Goal: Transaction & Acquisition: Purchase product/service

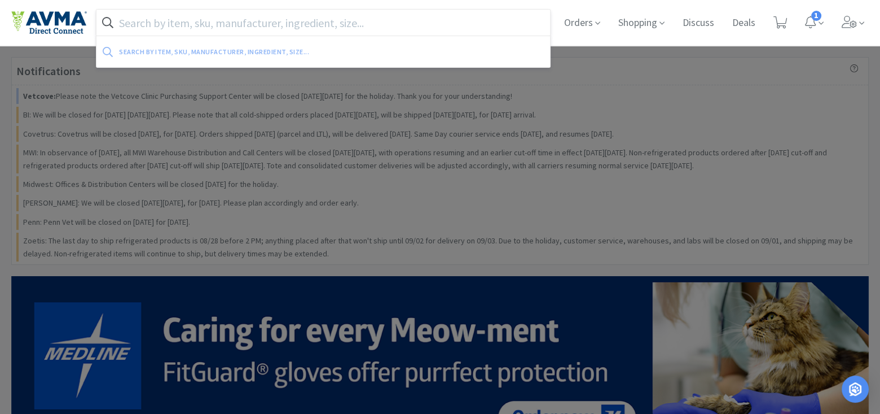
click at [319, 24] on input "text" at bounding box center [323, 23] width 454 height 26
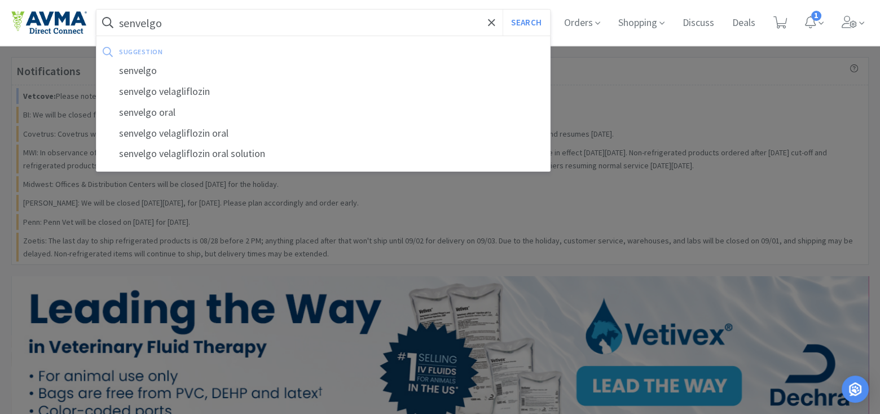
type input "senvelgo"
click at [503, 10] on button "Search" at bounding box center [526, 23] width 47 height 26
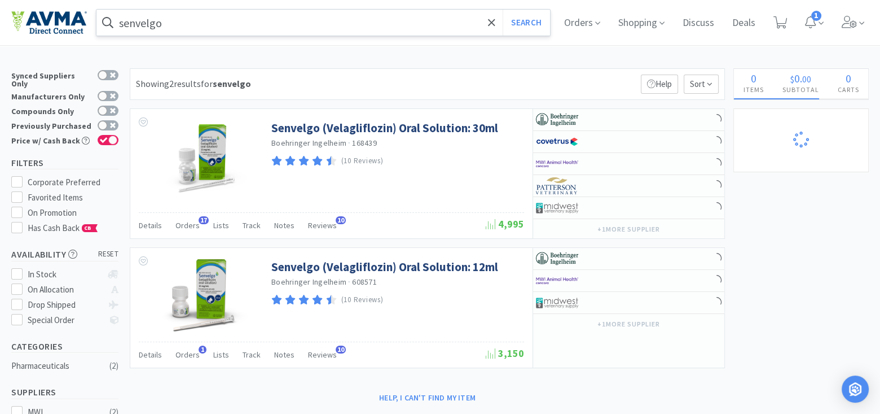
select select "2"
select select "3"
select select "2"
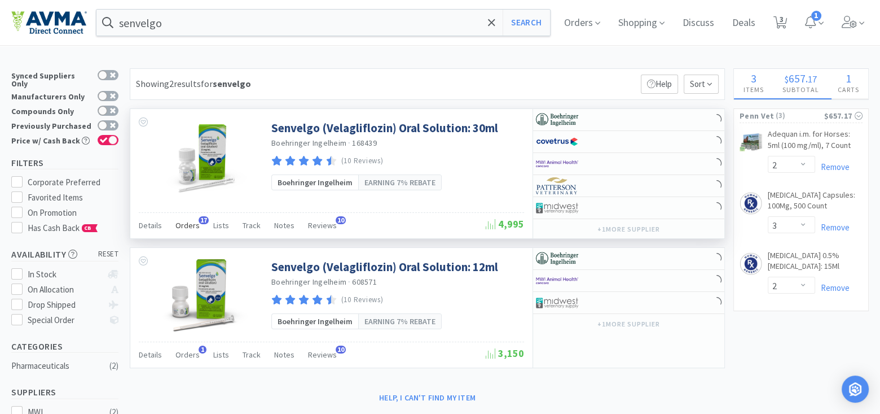
click at [195, 221] on span "Orders" at bounding box center [187, 225] width 24 height 10
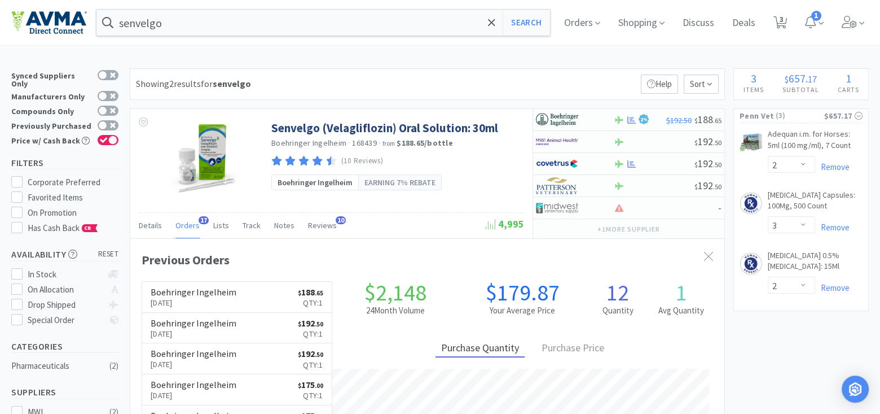
select select "6"
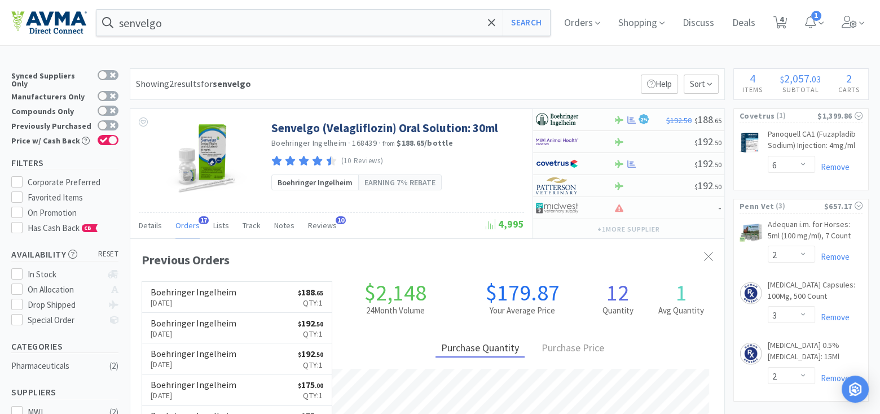
click at [266, 3] on div "senvelgo Search Orders Shopping Discuss Discuss Deals Deals 4 4 1" at bounding box center [440, 22] width 858 height 45
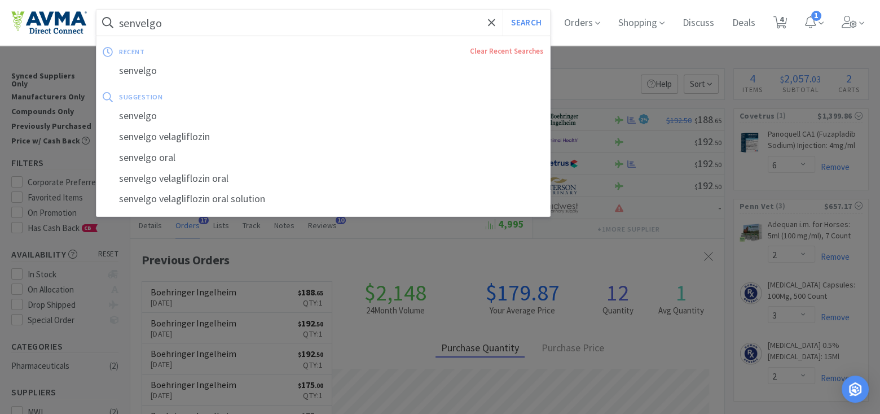
click at [269, 15] on input "senvelgo" at bounding box center [323, 23] width 454 height 26
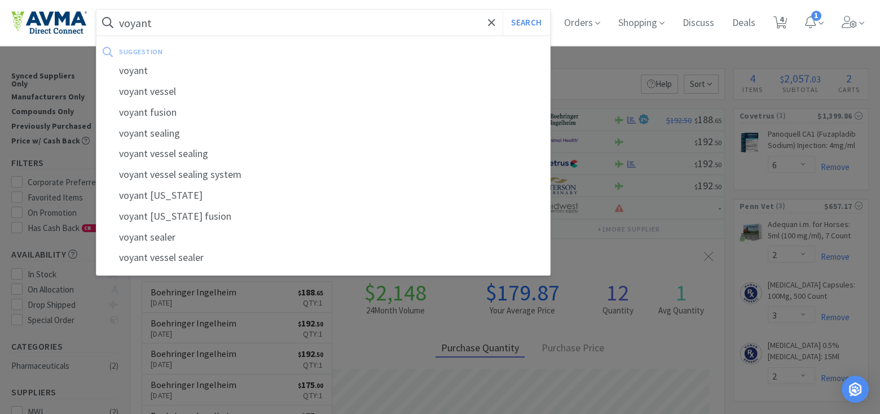
type input "voyant"
click at [503, 10] on button "Search" at bounding box center [526, 23] width 47 height 26
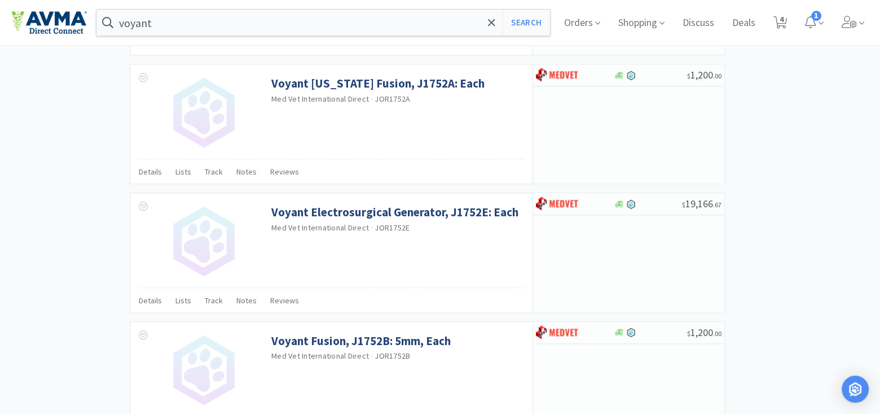
scroll to position [1721, 0]
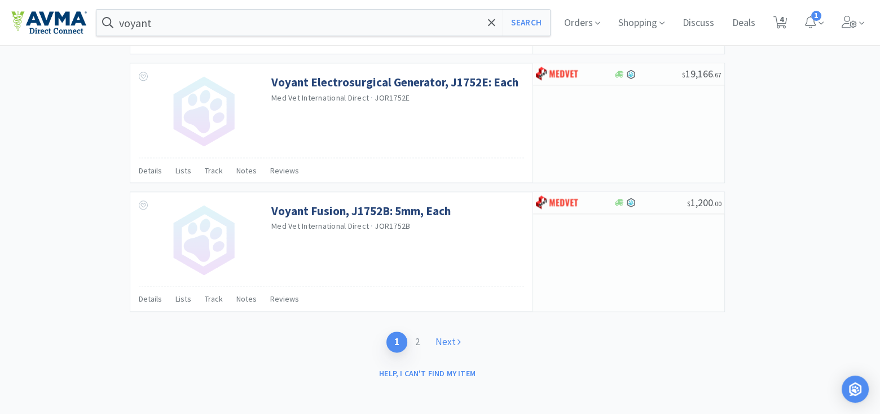
click at [451, 334] on link "Next" at bounding box center [448, 341] width 41 height 21
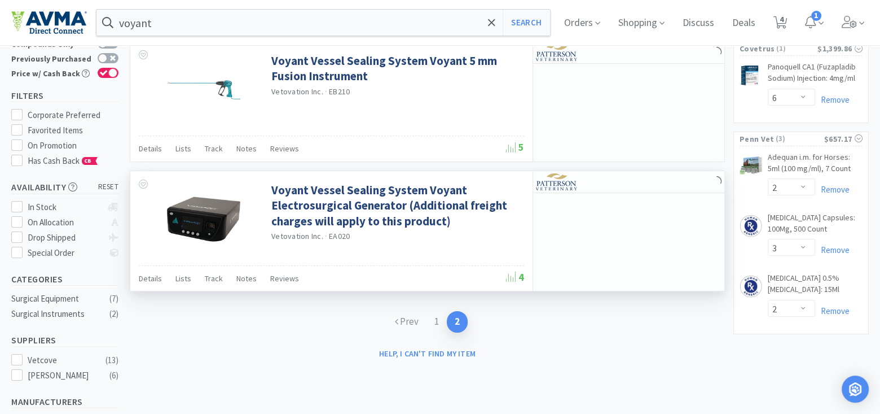
scroll to position [169, 0]
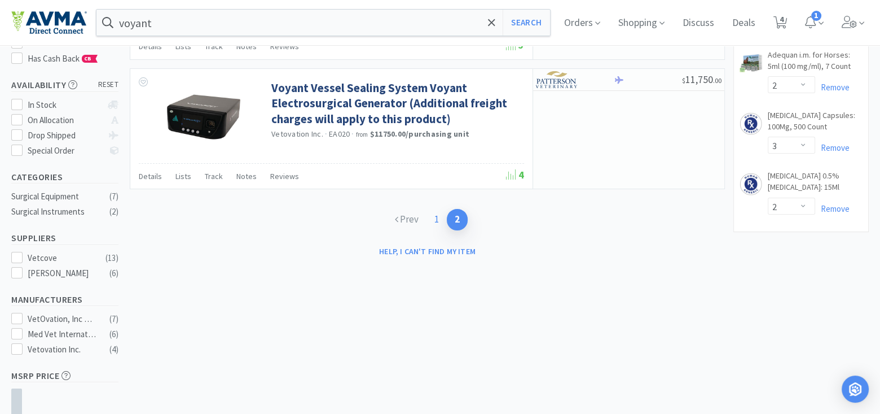
click at [438, 220] on link "1" at bounding box center [437, 219] width 20 height 21
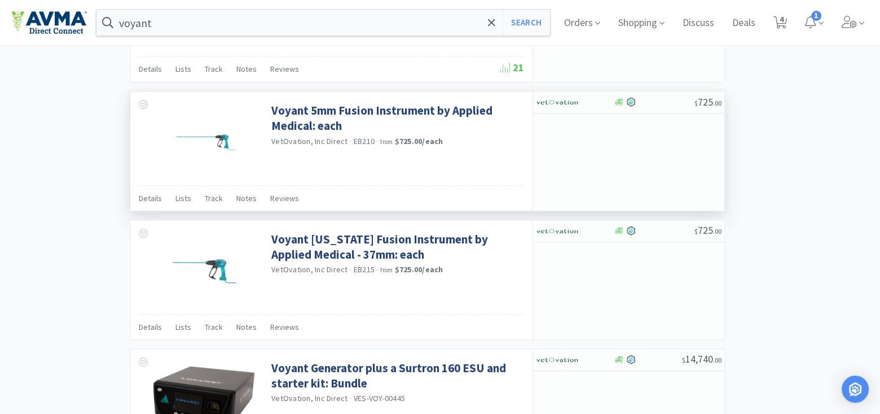
scroll to position [564, 0]
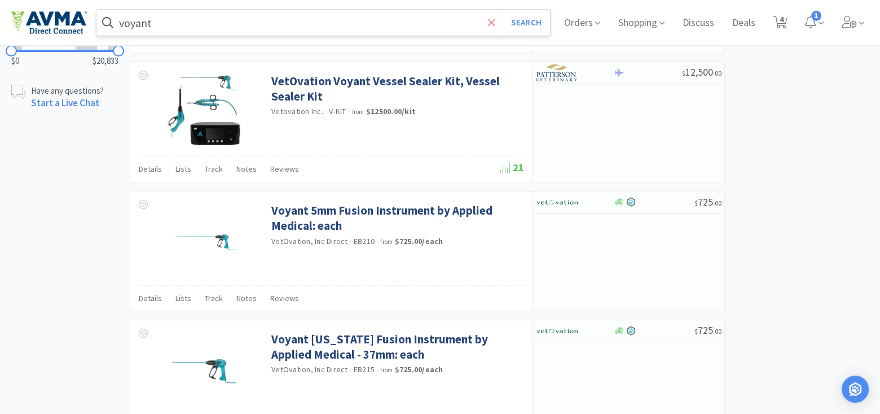
click at [495, 19] on icon at bounding box center [491, 22] width 7 height 7
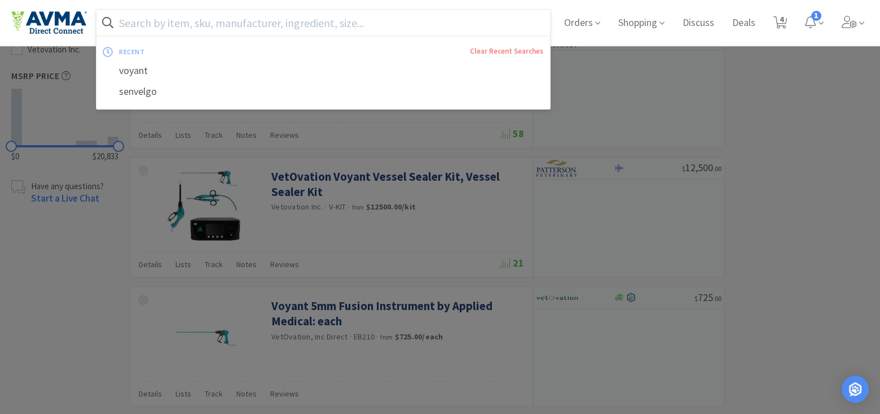
scroll to position [451, 0]
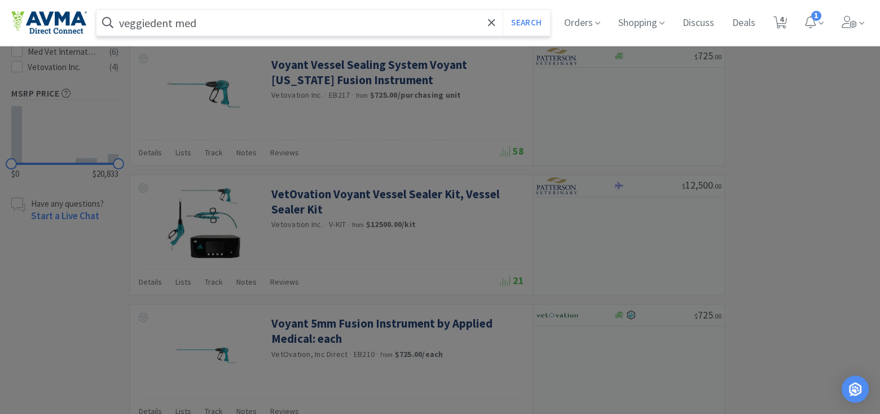
type input "veggiedent med"
click at [503, 10] on button "Search" at bounding box center [526, 23] width 47 height 26
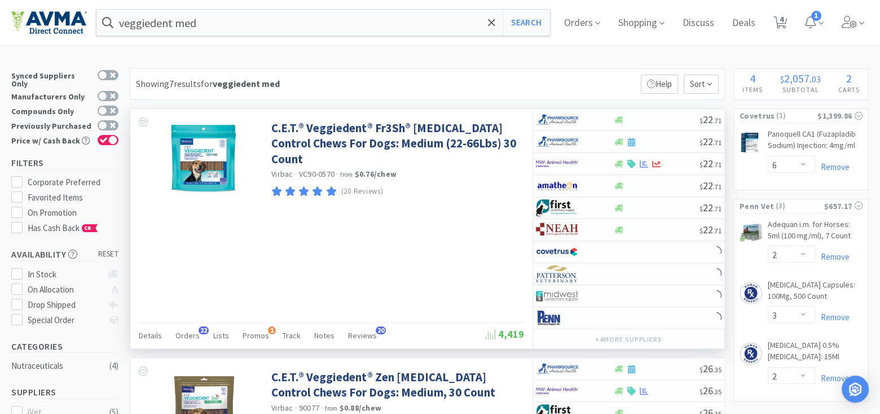
click at [199, 335] on div "Details Orders 22 Lists Promos 1 Track Notes Reviews 20" at bounding box center [312, 336] width 347 height 21
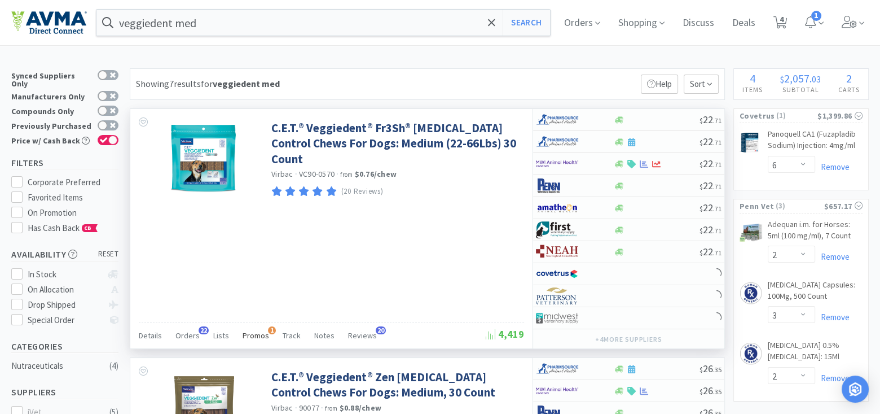
click at [256, 330] on span "Promos" at bounding box center [256, 335] width 27 height 10
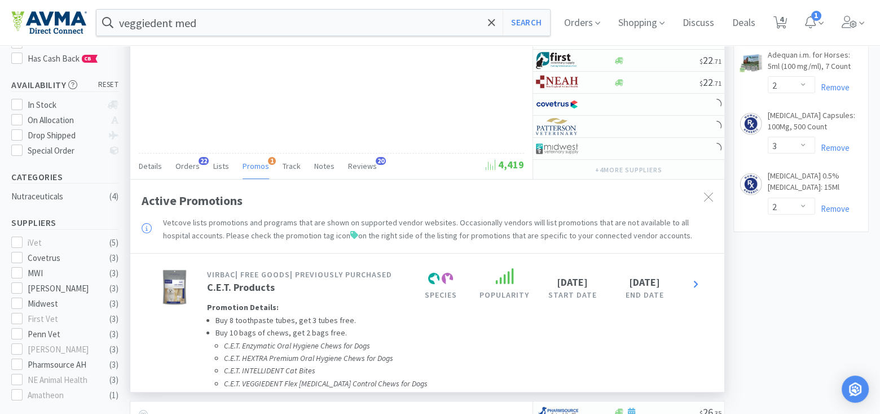
scroll to position [226, 0]
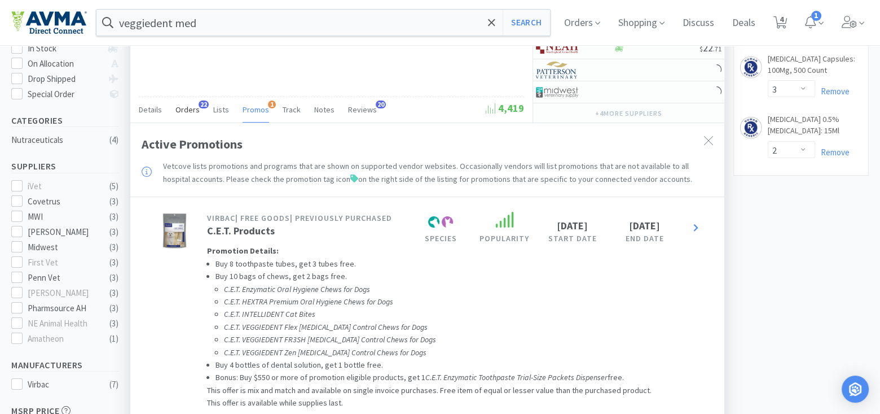
click at [187, 111] on span "Orders" at bounding box center [187, 109] width 24 height 10
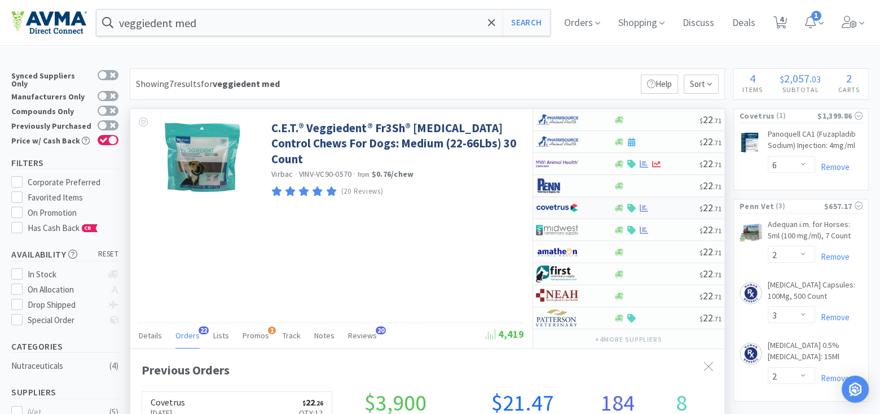
scroll to position [302, 594]
click at [620, 208] on icon at bounding box center [619, 207] width 8 height 7
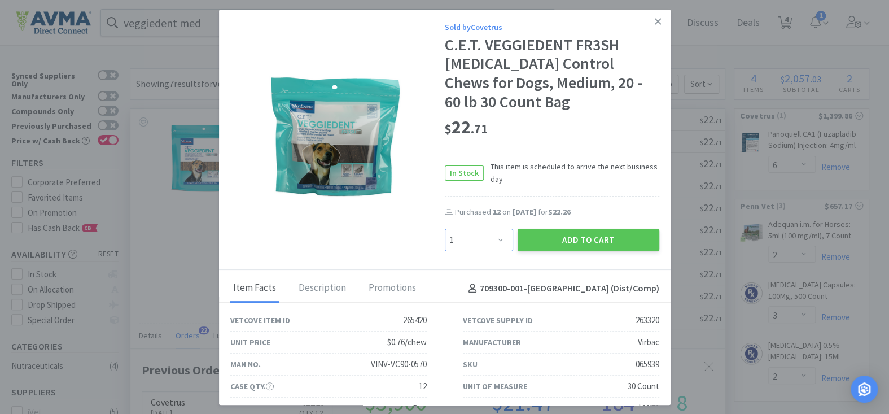
click at [484, 241] on select "Enter Quantity 1 2 3 4 5 6 7 8 9 10 11 12 13 14 15 16 17 18 19 20 Enter Quantity" at bounding box center [479, 240] width 68 height 23
select select "10"
click at [445, 229] on select "Enter Quantity 1 2 3 4 5 6 7 8 9 10 11 12 13 14 15 16 17 18 19 20 Enter Quantity" at bounding box center [479, 240] width 68 height 23
click at [603, 243] on button "Add to Cart" at bounding box center [588, 240] width 142 height 23
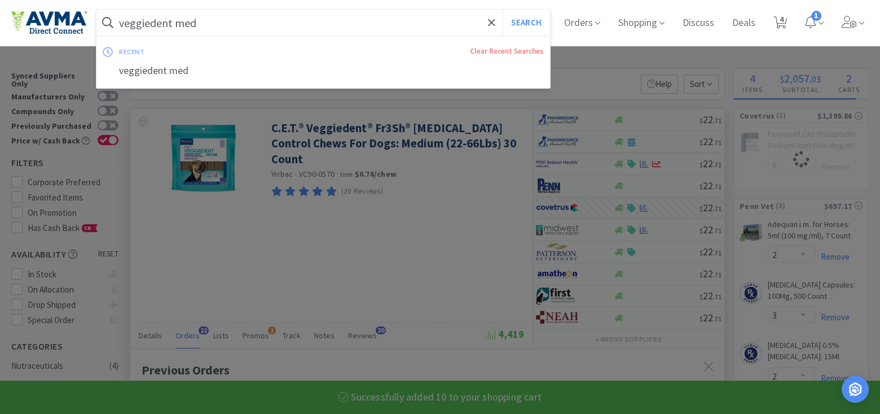
click at [240, 17] on input "veggiedent med" at bounding box center [323, 23] width 454 height 26
type input "veggiedent m"
select select "10"
select select "6"
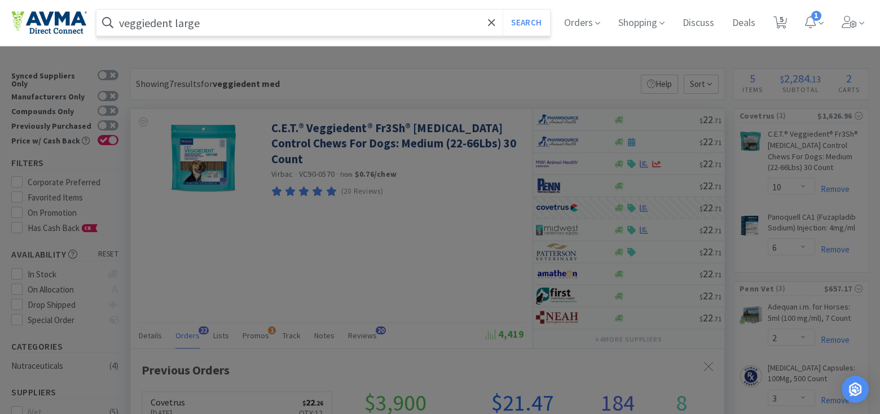
type input "veggiedent large"
click at [503, 10] on button "Search" at bounding box center [526, 23] width 47 height 26
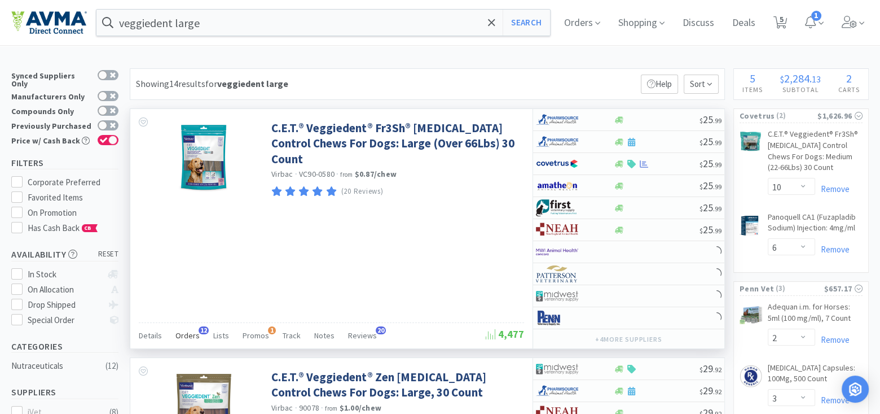
click at [179, 330] on span "Orders" at bounding box center [187, 335] width 24 height 10
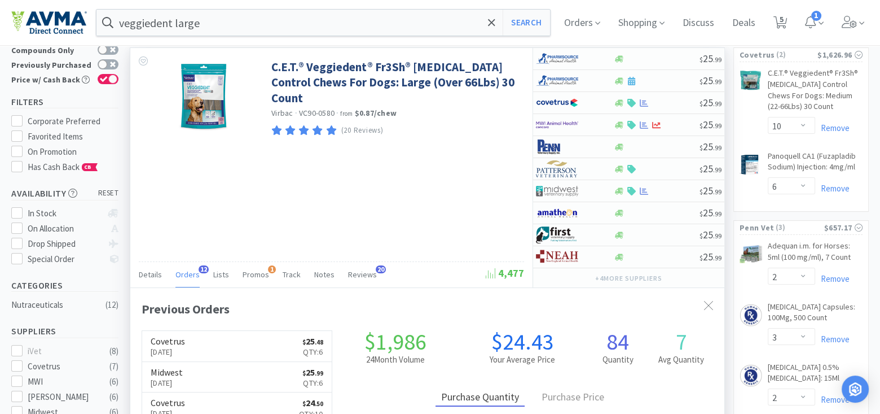
scroll to position [56, 0]
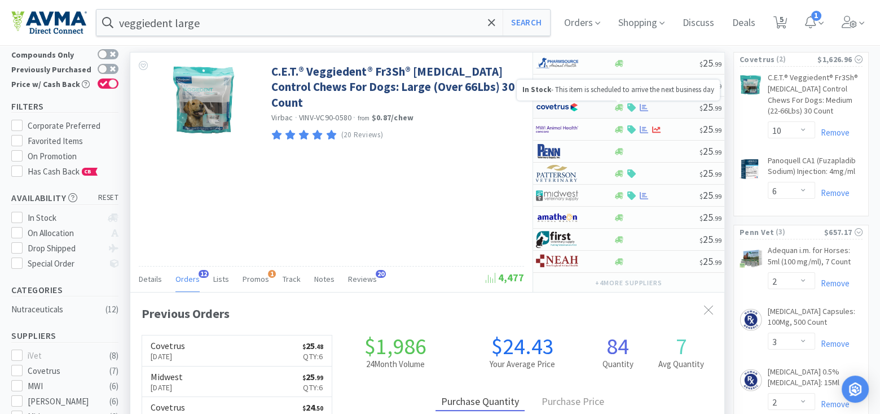
click at [623, 107] on icon at bounding box center [619, 107] width 8 height 8
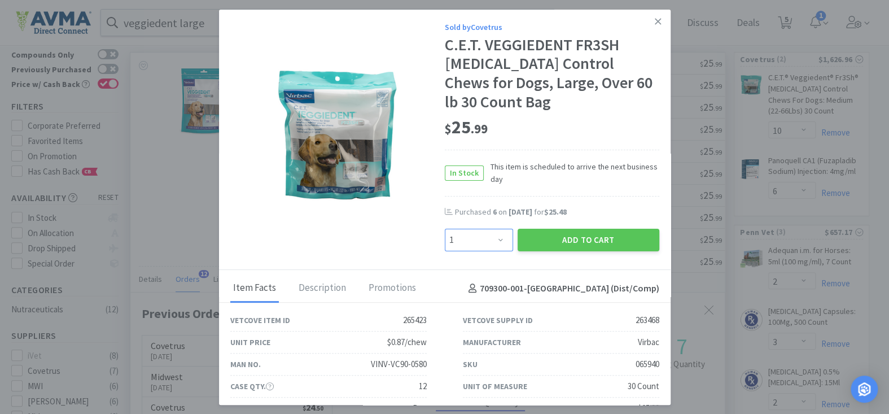
click at [476, 229] on select "Enter Quantity 1 2 3 4 5 6 7 8 9 10 11 12 13 14 15 16 17 18 19 20 Enter Quantity" at bounding box center [479, 240] width 68 height 23
select select "10"
click at [445, 229] on select "Enter Quantity 1 2 3 4 5 6 7 8 9 10 11 12 13 14 15 16 17 18 19 20 Enter Quantity" at bounding box center [479, 240] width 68 height 23
click at [573, 229] on button "Add to Cart" at bounding box center [588, 240] width 142 height 23
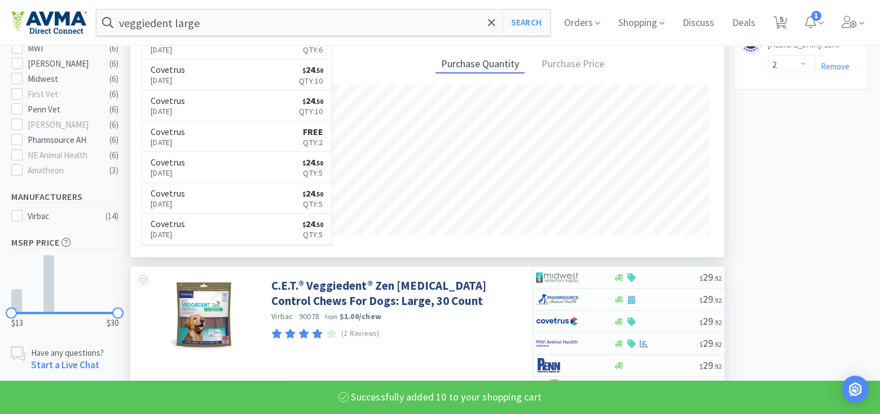
scroll to position [395, 0]
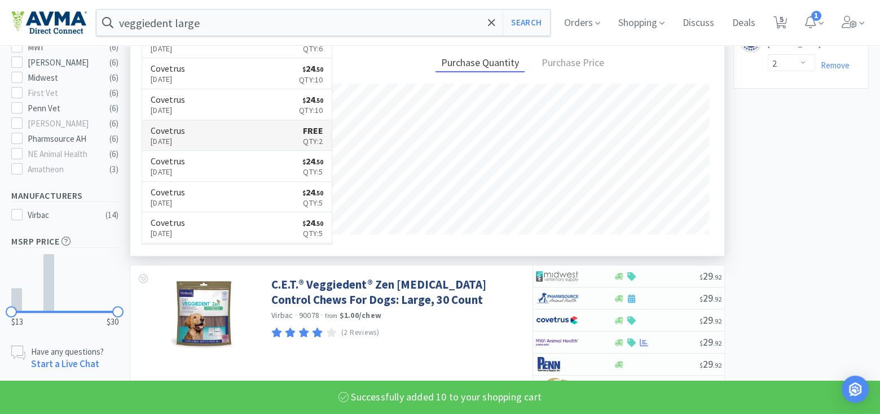
select select "10"
select select "6"
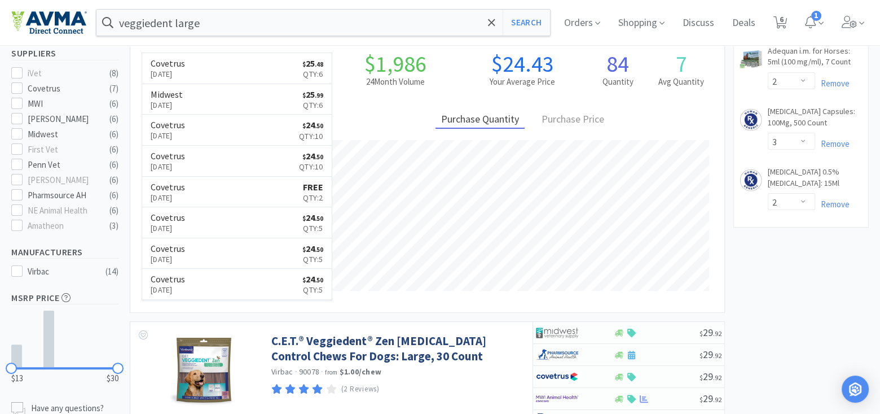
scroll to position [113, 0]
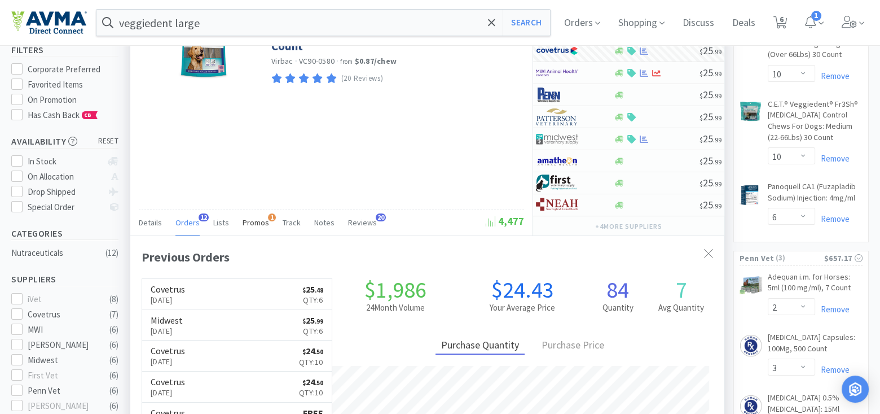
click at [254, 217] on span "Promos" at bounding box center [256, 222] width 27 height 10
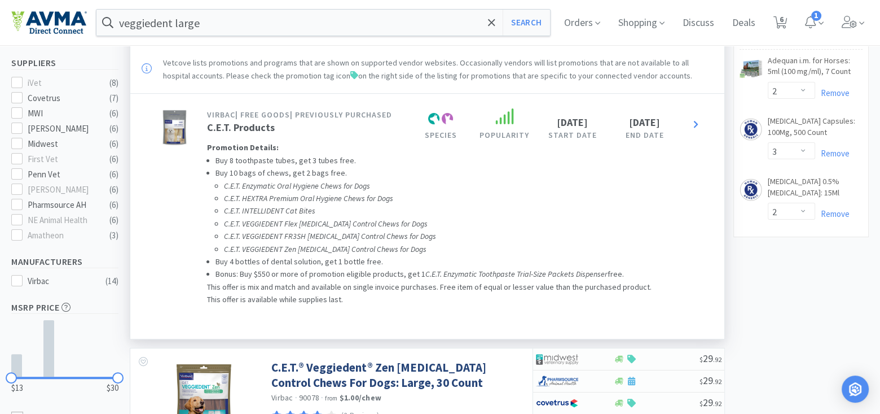
scroll to position [395, 0]
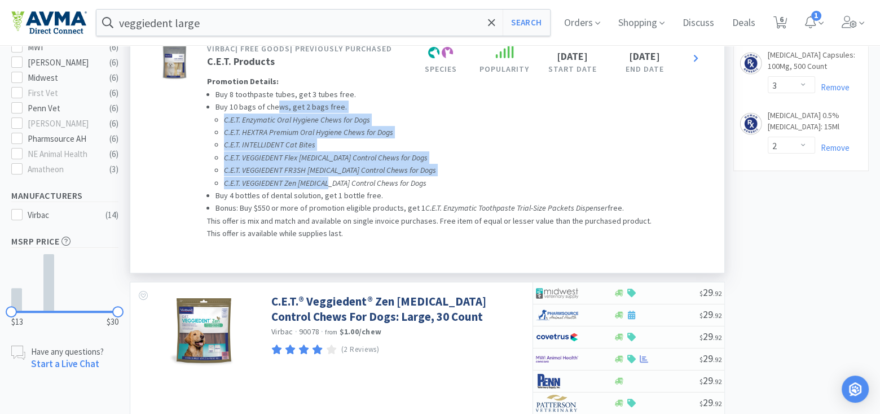
drag, startPoint x: 322, startPoint y: 178, endPoint x: 274, endPoint y: 109, distance: 84.0
click at [274, 109] on li "Buy 10 bags of chews, get 2 bags free. C.E.T. Enzymatic Oral Hygiene Chews for …" at bounding box center [435, 144] width 439 height 89
click at [271, 147] on em "C.E.T. INTELLIDENT Cat Bites" at bounding box center [269, 144] width 91 height 10
drag, startPoint x: 270, startPoint y: 113, endPoint x: 264, endPoint y: 185, distance: 71.9
click at [264, 185] on ul "C.E.T. Enzymatic Oral Hygiene Chews for Dogs C.E.T. HEXTRA Premium Oral Hygiene…" at bounding box center [439, 151] width 431 height 76
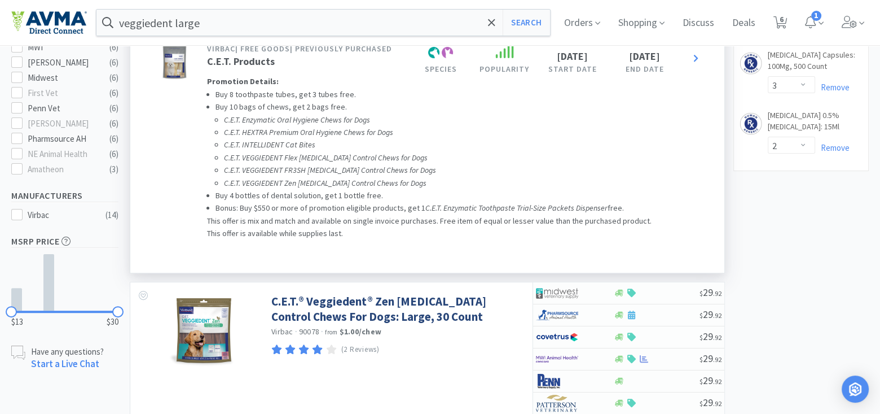
click at [346, 178] on em "C.E.T. VEGGIEDENT Zen [MEDICAL_DATA] Control Chews for Dogs" at bounding box center [325, 183] width 203 height 10
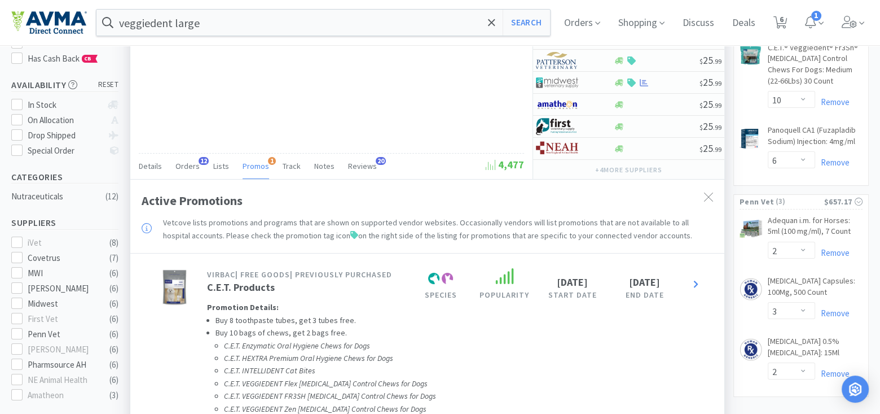
scroll to position [0, 0]
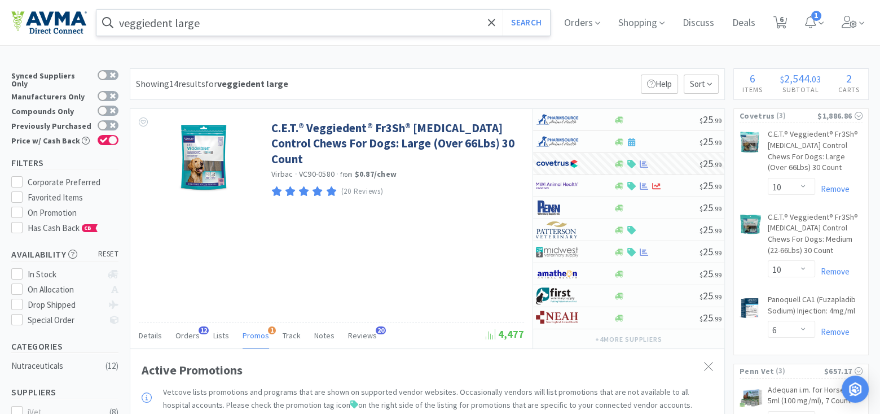
click at [290, 14] on input "veggiedent large" at bounding box center [323, 23] width 454 height 26
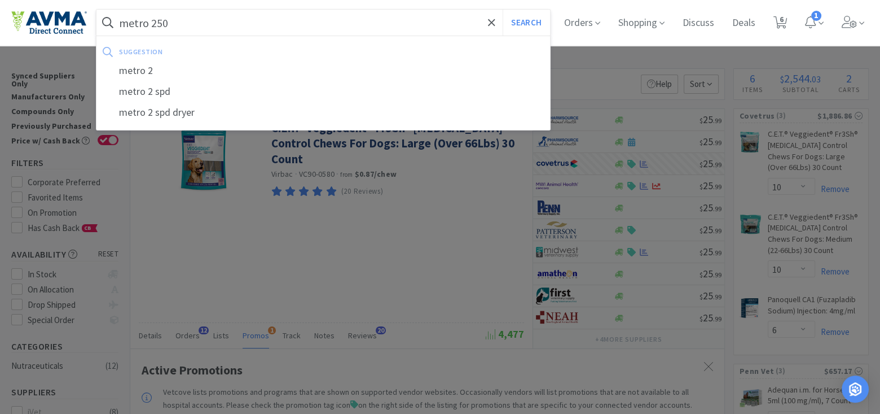
type input "metro 250"
click at [503, 10] on button "Search" at bounding box center [526, 23] width 47 height 26
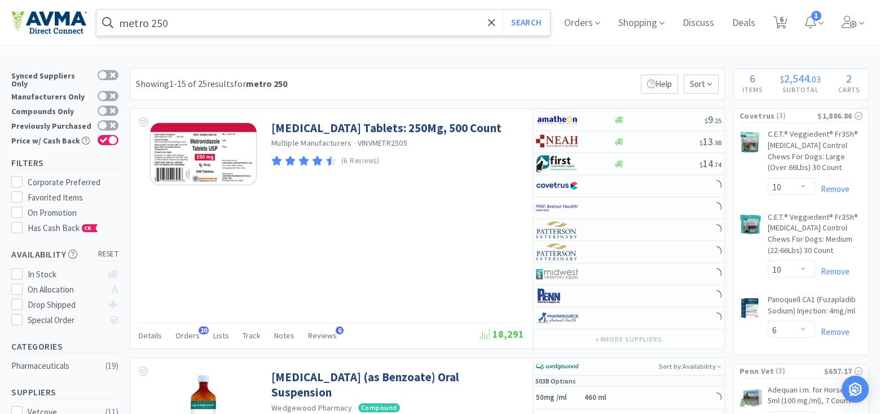
click at [212, 19] on input "metro 250" at bounding box center [323, 23] width 454 height 26
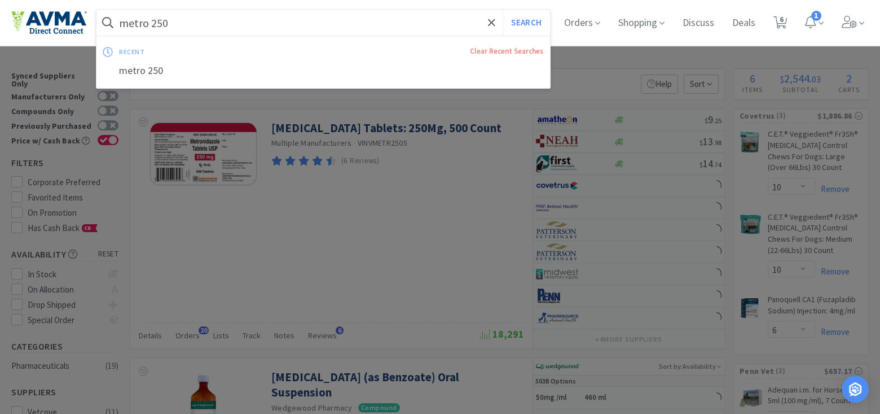
click at [318, 241] on div at bounding box center [440, 207] width 880 height 414
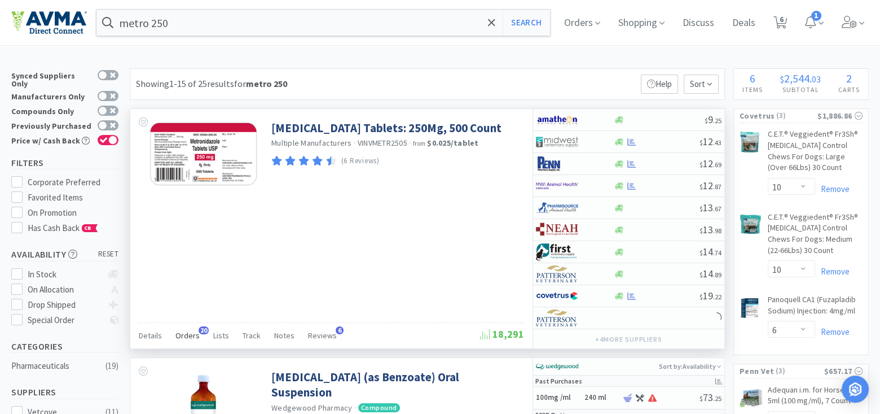
click at [189, 337] on span "Orders" at bounding box center [187, 335] width 24 height 10
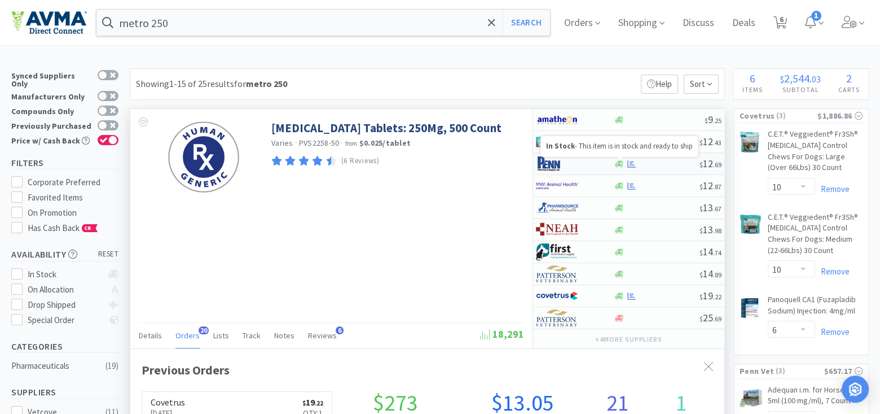
click at [618, 161] on icon at bounding box center [619, 163] width 8 height 7
select select "1"
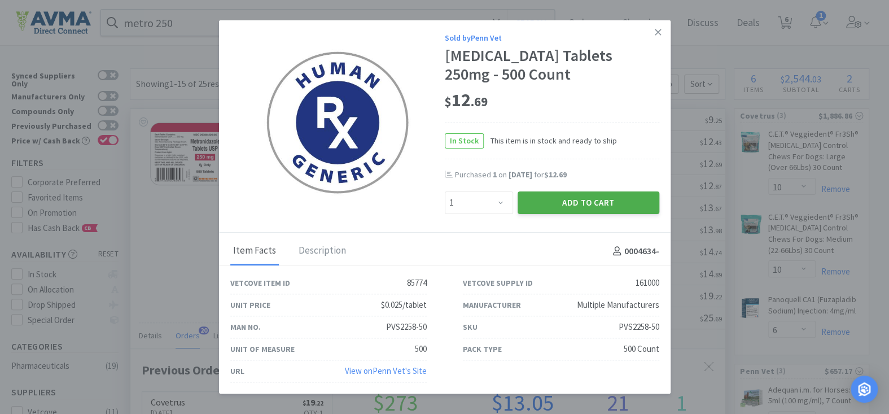
click at [617, 208] on button "Add to Cart" at bounding box center [588, 202] width 142 height 23
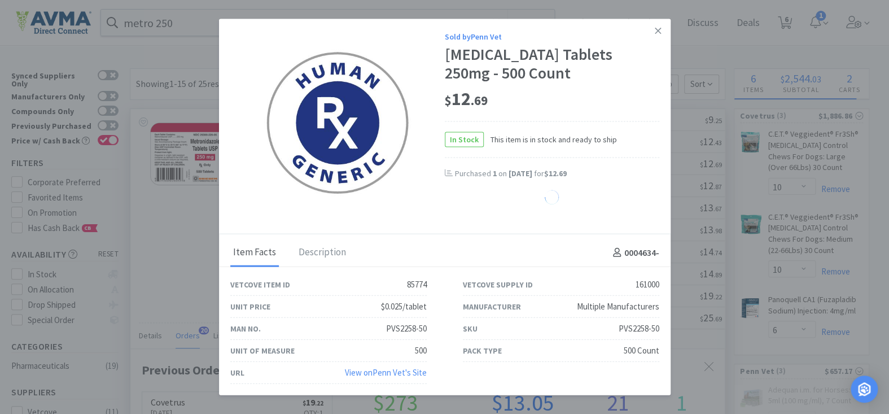
select select "1"
select select "2"
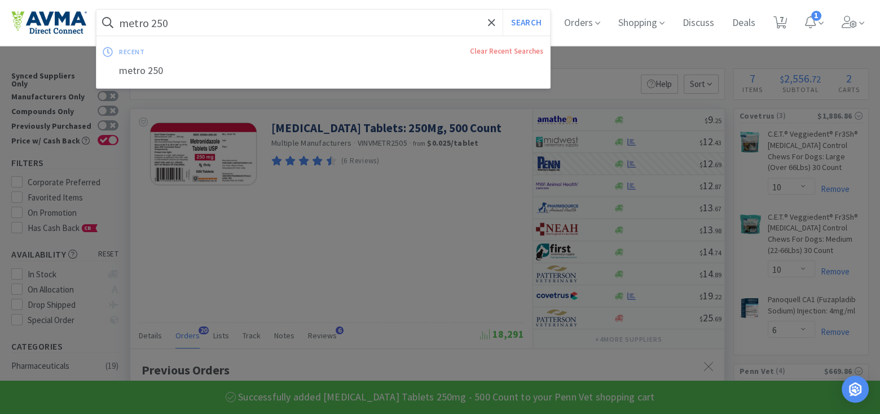
click at [215, 27] on input "metro 250" at bounding box center [323, 23] width 454 height 26
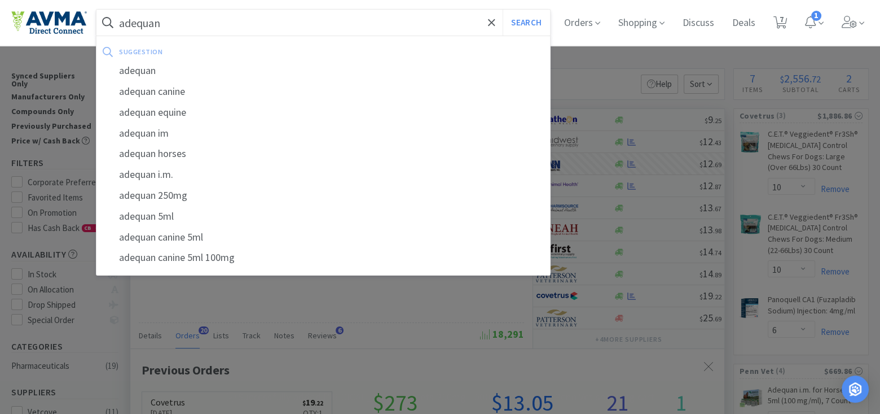
type input "adequan"
click at [503, 10] on button "Search" at bounding box center [526, 23] width 47 height 26
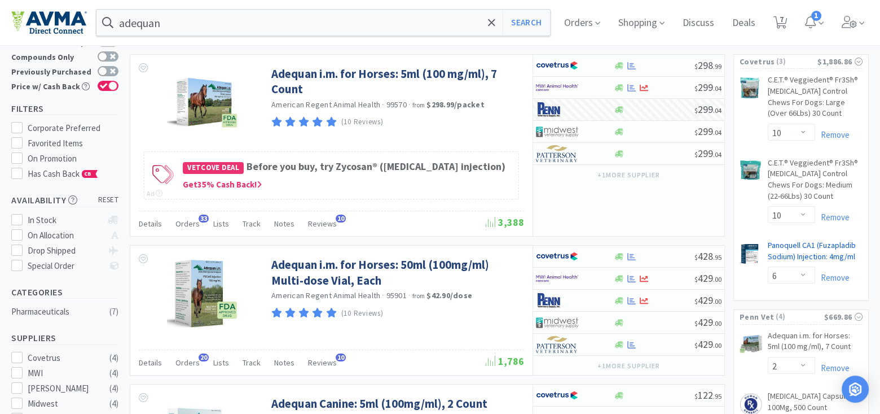
scroll to position [113, 0]
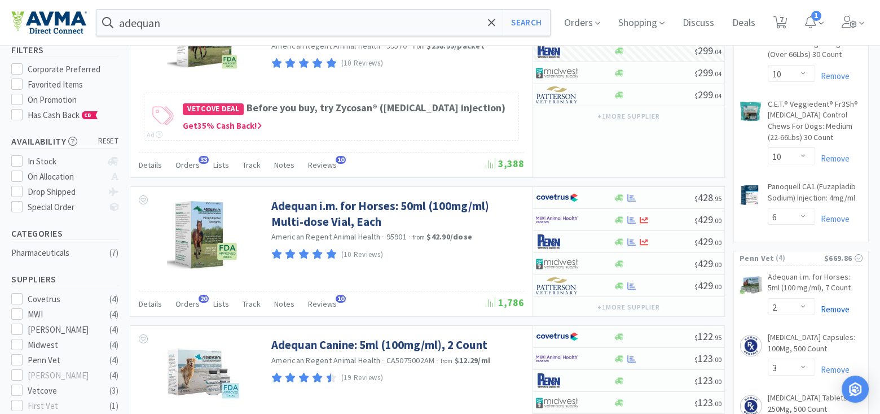
click at [839, 305] on link "Remove" at bounding box center [832, 309] width 34 height 11
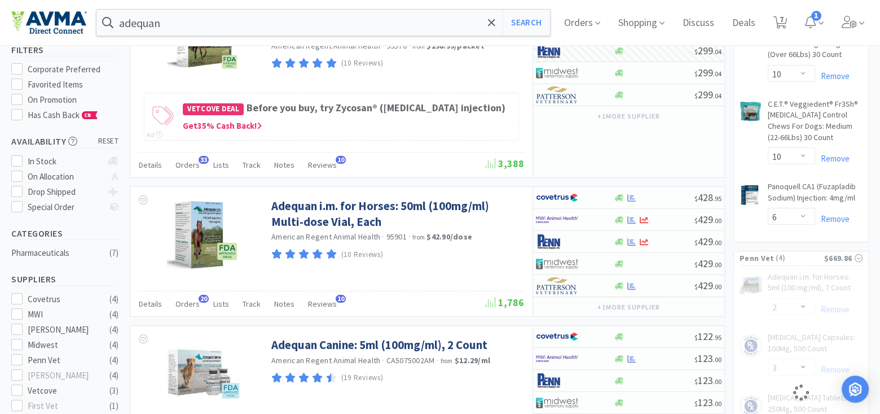
select select "1"
select select "2"
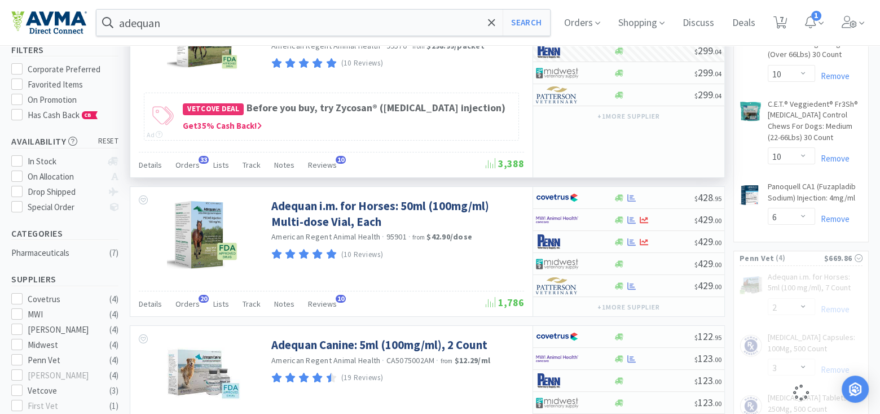
select select "3"
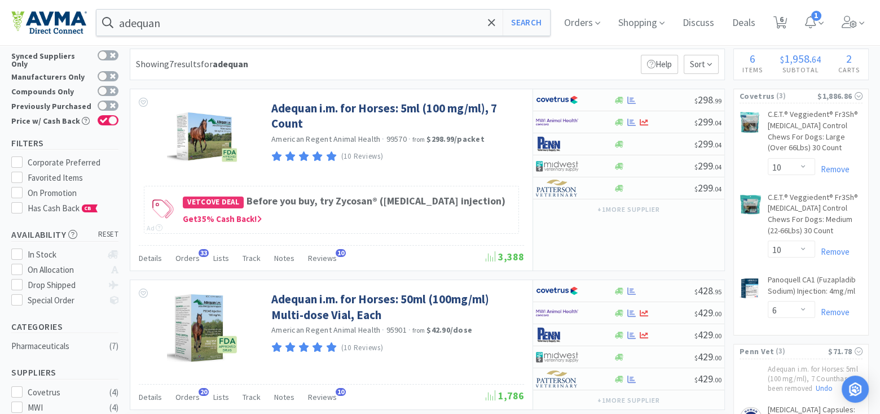
scroll to position [0, 0]
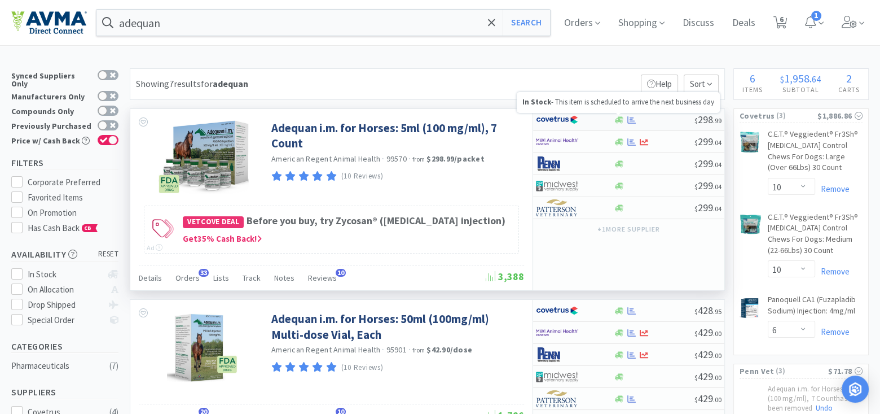
click at [618, 117] on icon at bounding box center [619, 119] width 8 height 7
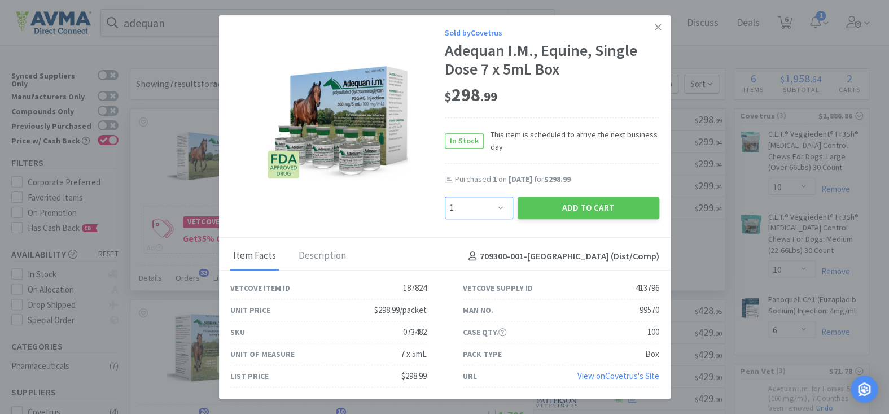
drag, startPoint x: 490, startPoint y: 216, endPoint x: 488, endPoint y: 205, distance: 11.6
click at [490, 216] on select "Enter Quantity 1 2 3 4 5 6 7 8 9 10 11 12 13 14 15 16 17 18 19 20 Enter Quantity" at bounding box center [479, 207] width 68 height 23
select select "2"
click at [445, 196] on select "Enter Quantity 1 2 3 4 5 6 7 8 9 10 11 12 13 14 15 16 17 18 19 20 Enter Quantity" at bounding box center [479, 207] width 68 height 23
click at [546, 210] on button "Add to Cart" at bounding box center [588, 207] width 142 height 23
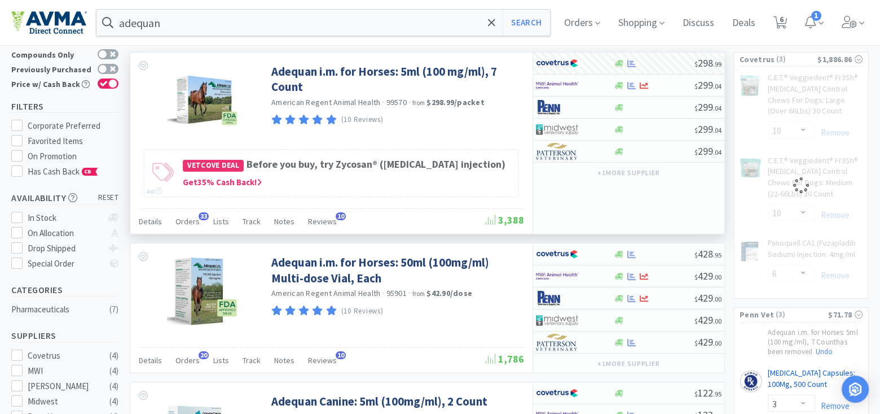
select select "2"
select select "10"
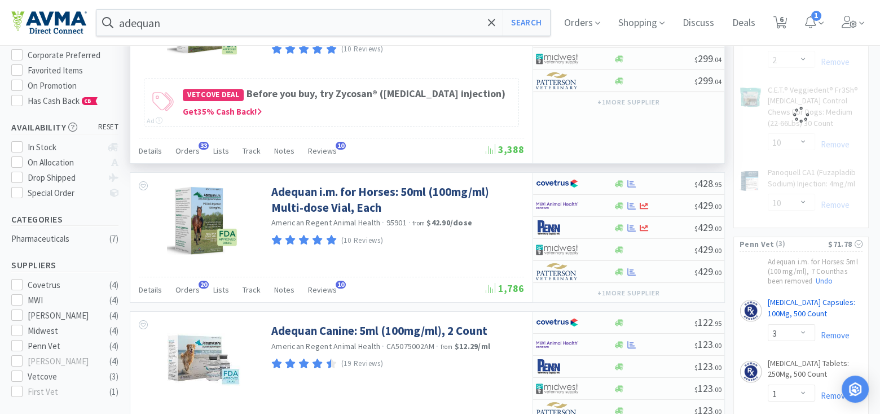
select select "6"
